Goal: Communication & Community: Answer question/provide support

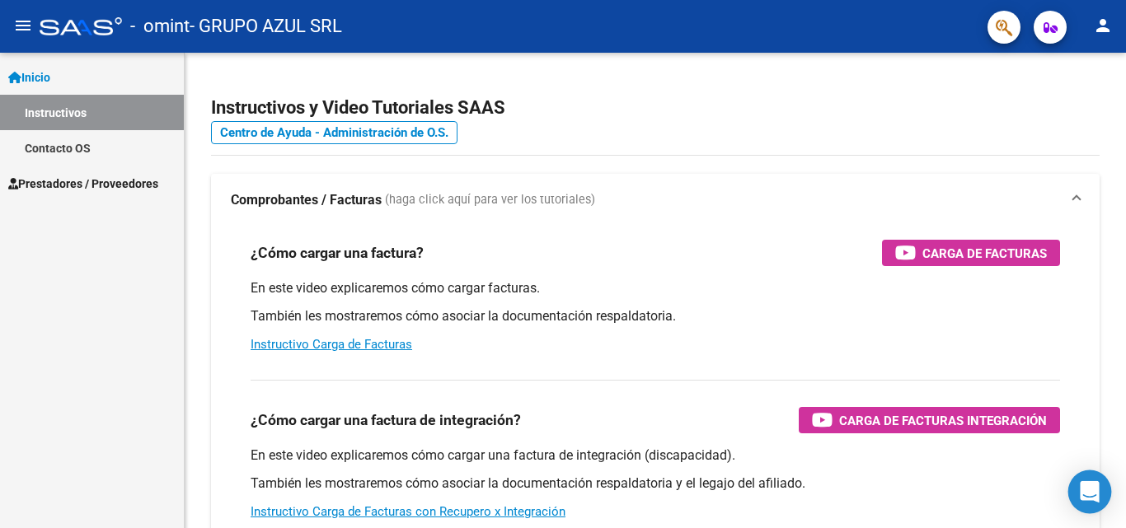
click at [1097, 481] on div "Open Intercom Messenger" at bounding box center [1090, 493] width 44 height 44
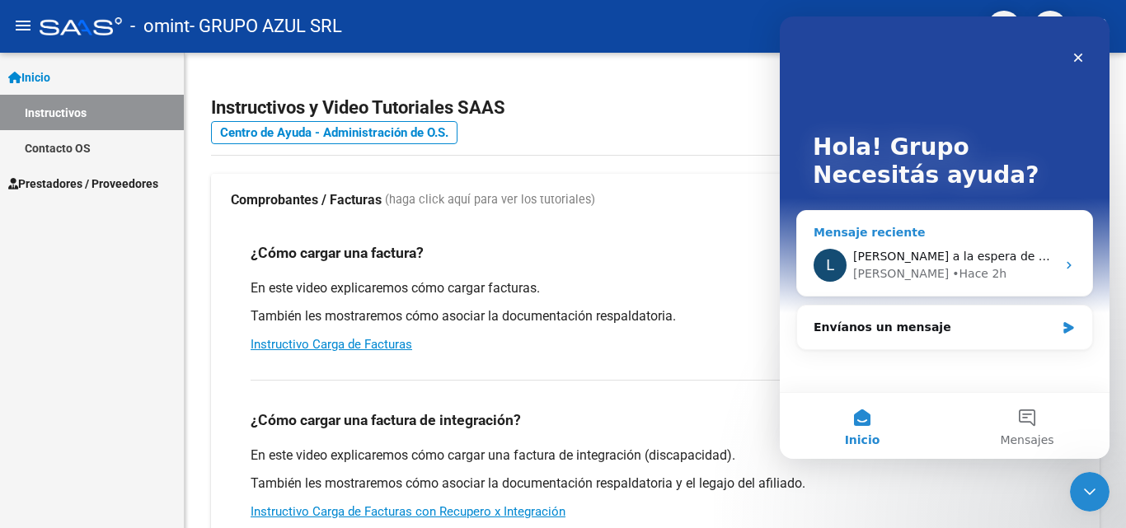
click at [963, 250] on span "[PERSON_NAME] a la espera de sus comentarios" at bounding box center [993, 256] width 280 height 13
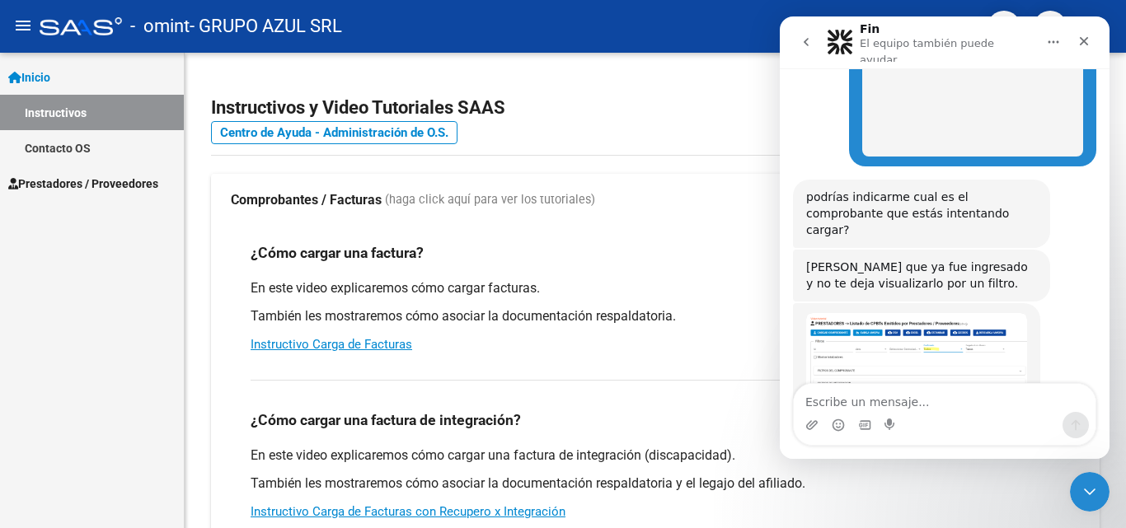
scroll to position [1354, 0]
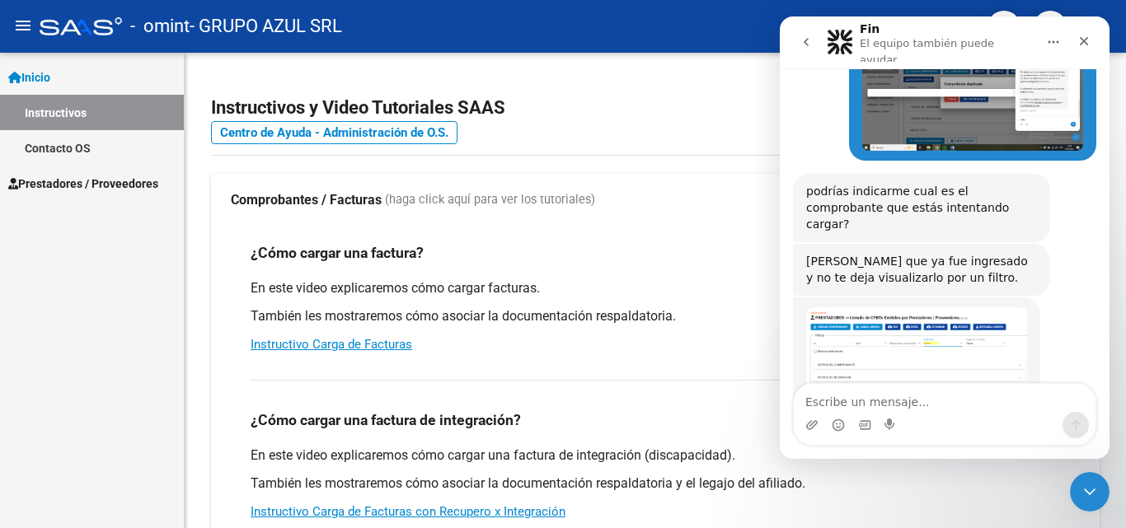
click at [884, 406] on textarea "Escribe un mensaje..." at bounding box center [945, 398] width 302 height 28
type textarea "S"
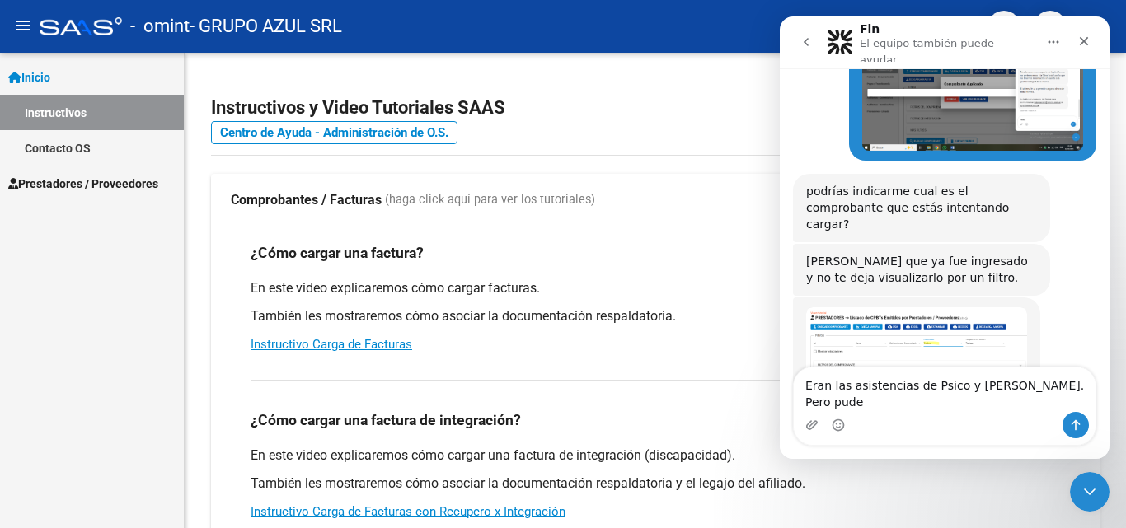
scroll to position [1370, 0]
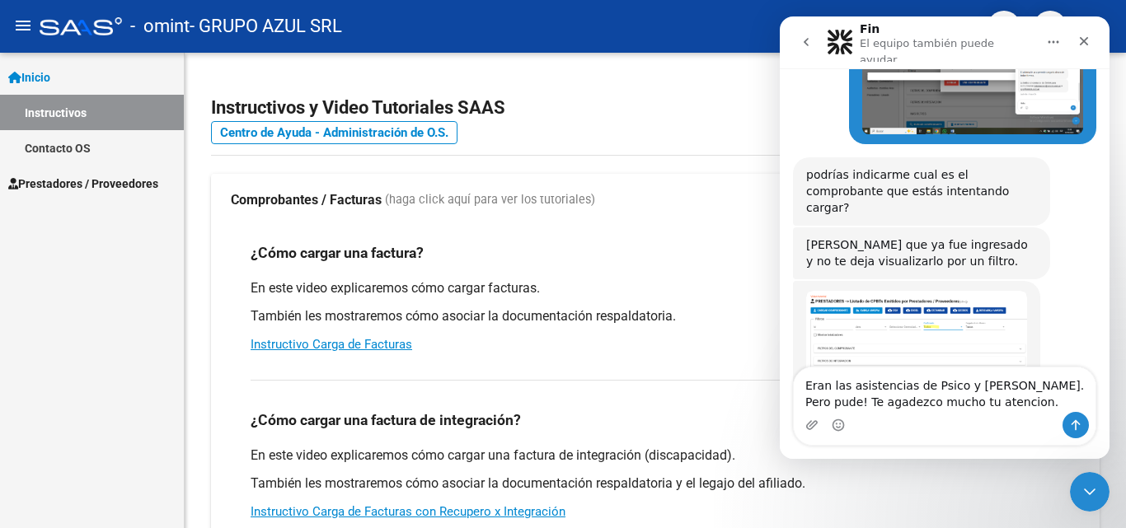
type textarea "Eran las asistencias de Psico y [PERSON_NAME]. Pero pude! Te agadezco mucho tu …"
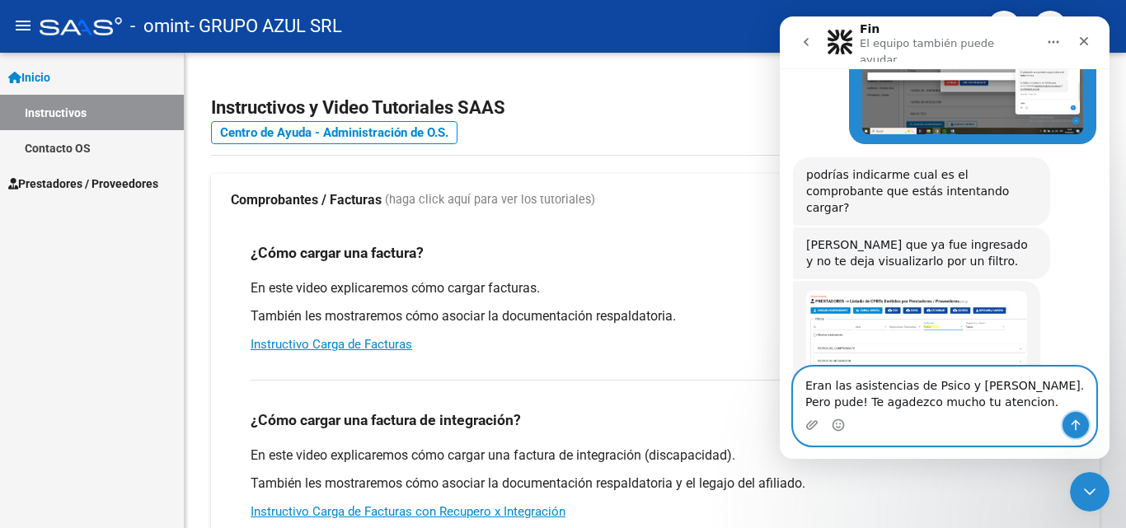
click at [1072, 425] on icon "Enviar un mensaje…" at bounding box center [1076, 425] width 9 height 11
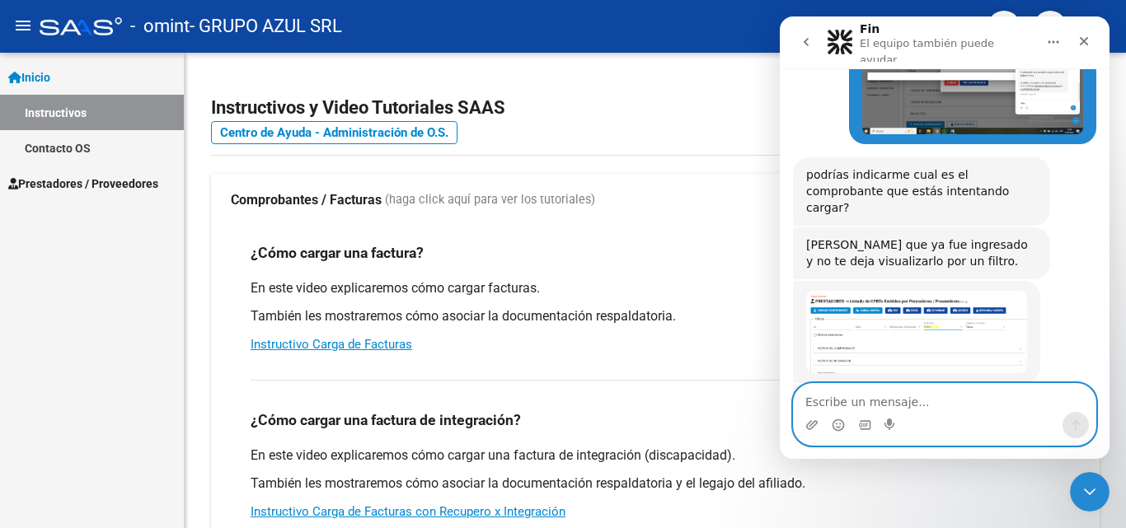
scroll to position [1435, 0]
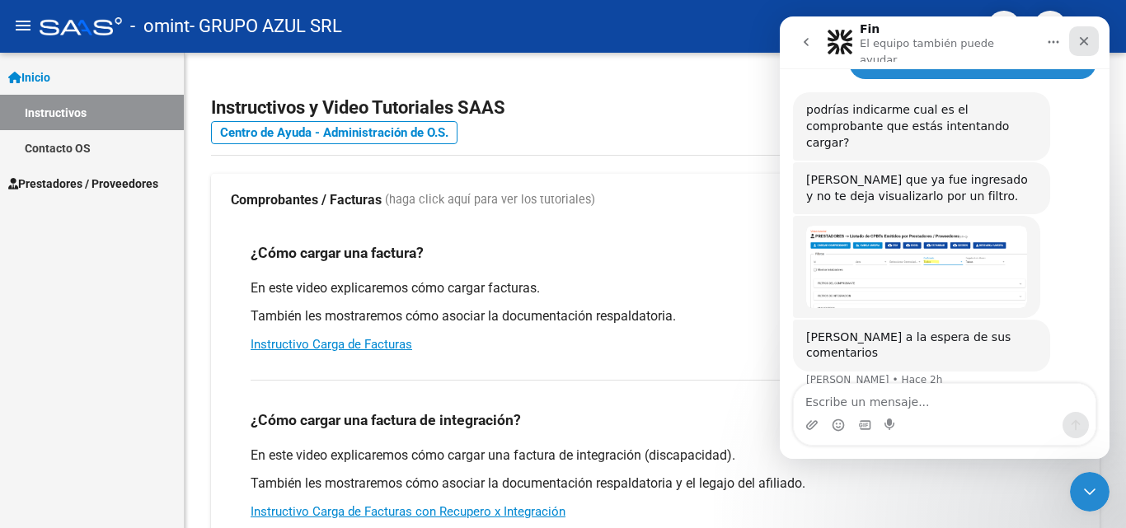
click at [1092, 33] on div "Cerrar" at bounding box center [1084, 41] width 30 height 30
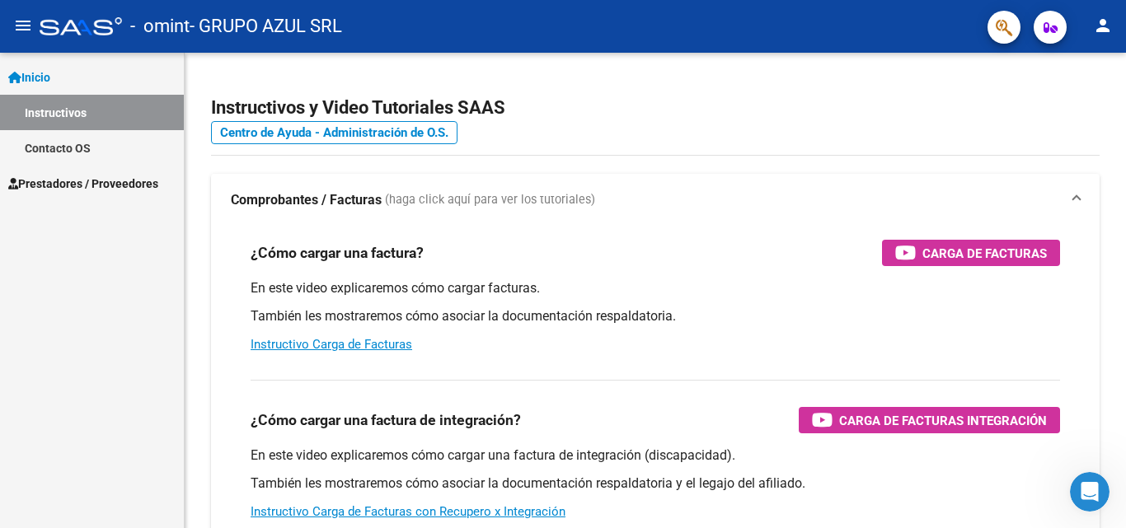
click at [1108, 28] on mat-icon "person" at bounding box center [1103, 26] width 20 height 20
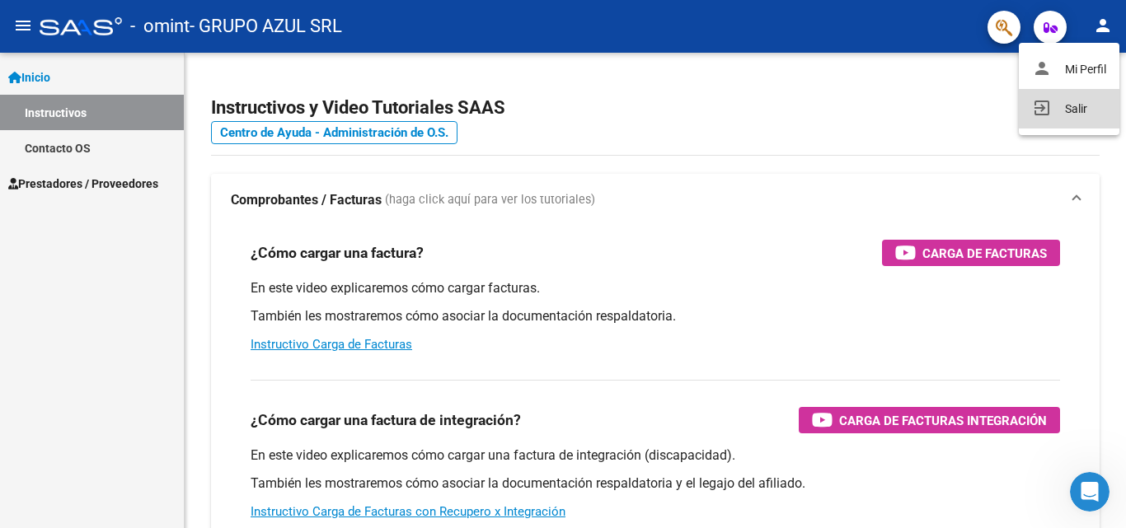
click at [1061, 110] on button "exit_to_app Salir" at bounding box center [1069, 109] width 101 height 40
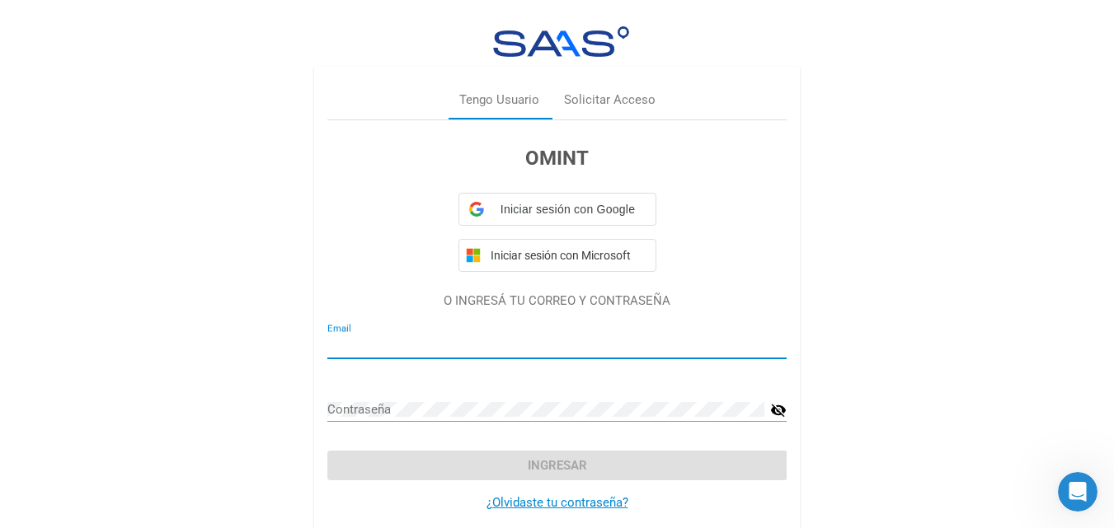
type input "[EMAIL_ADDRESS][DOMAIN_NAME]"
